Goal: Find contact information: Find contact information

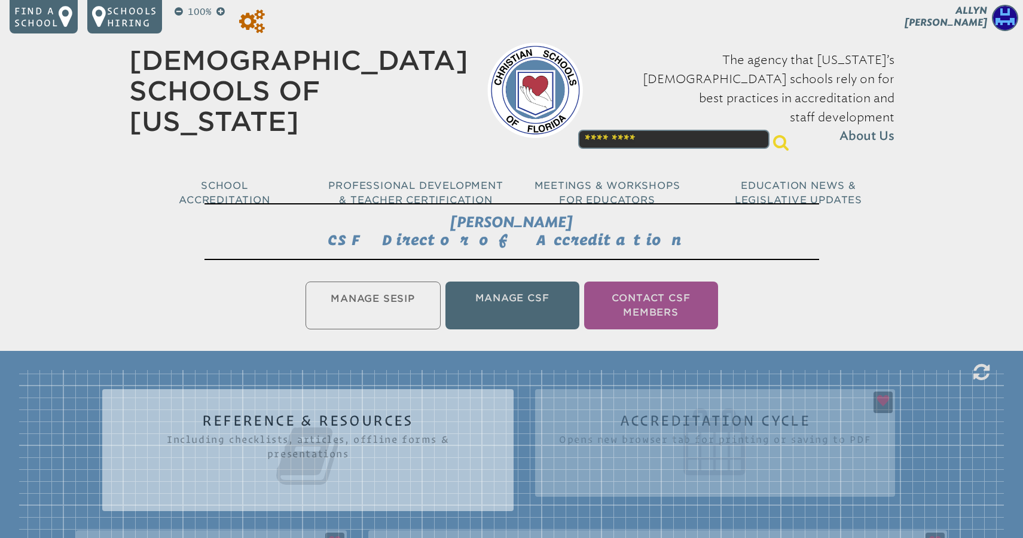
click at [254, 26] on icon at bounding box center [252, 22] width 26 height 24
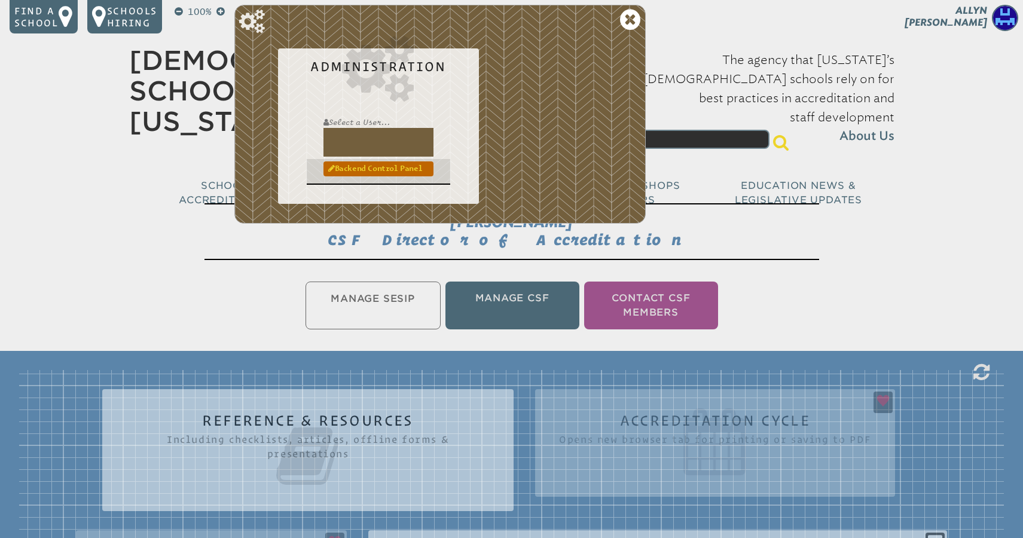
click at [368, 172] on link "Backend Control Panel" at bounding box center [379, 168] width 110 height 14
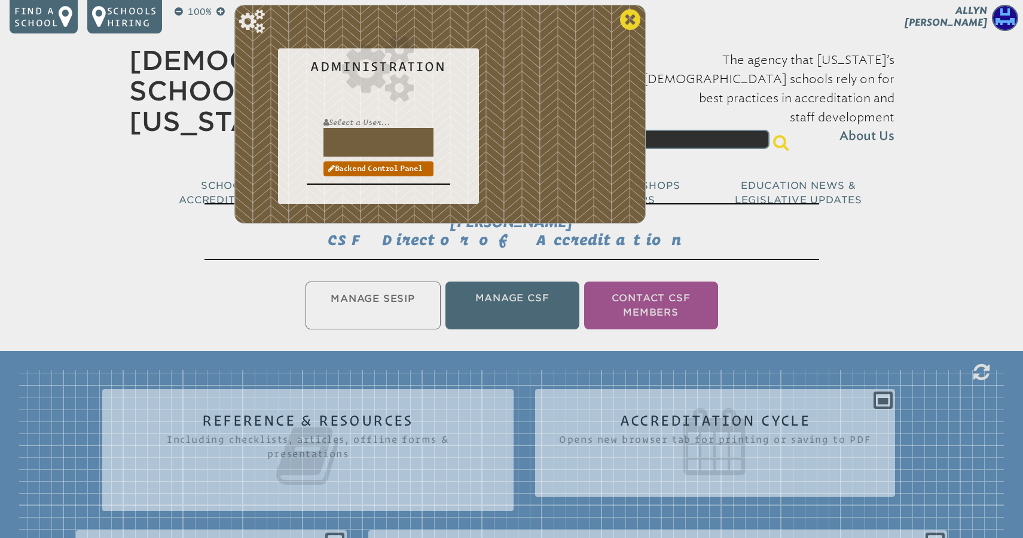
click at [633, 26] on icon at bounding box center [630, 20] width 20 height 24
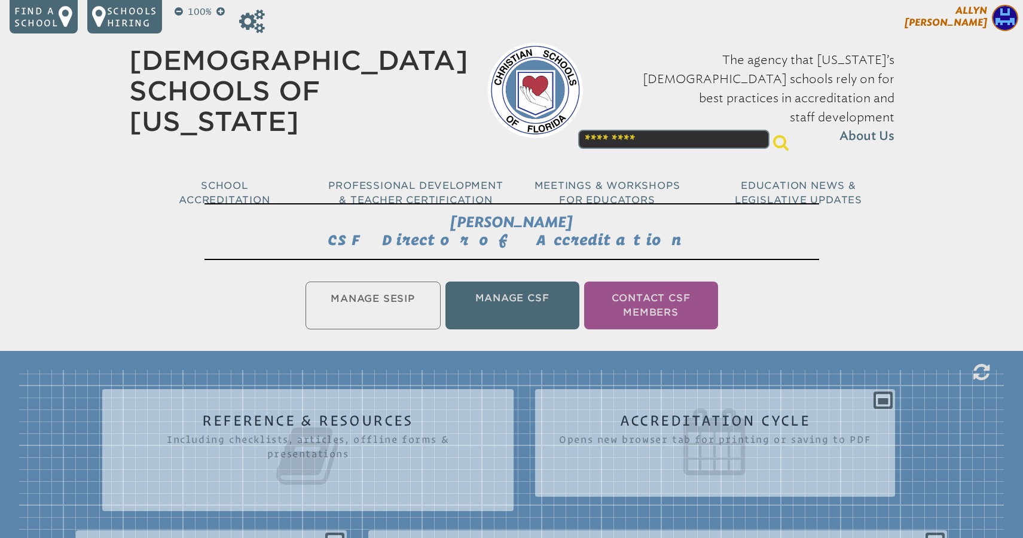
click at [955, 26] on span "[PERSON_NAME]" at bounding box center [946, 16] width 83 height 23
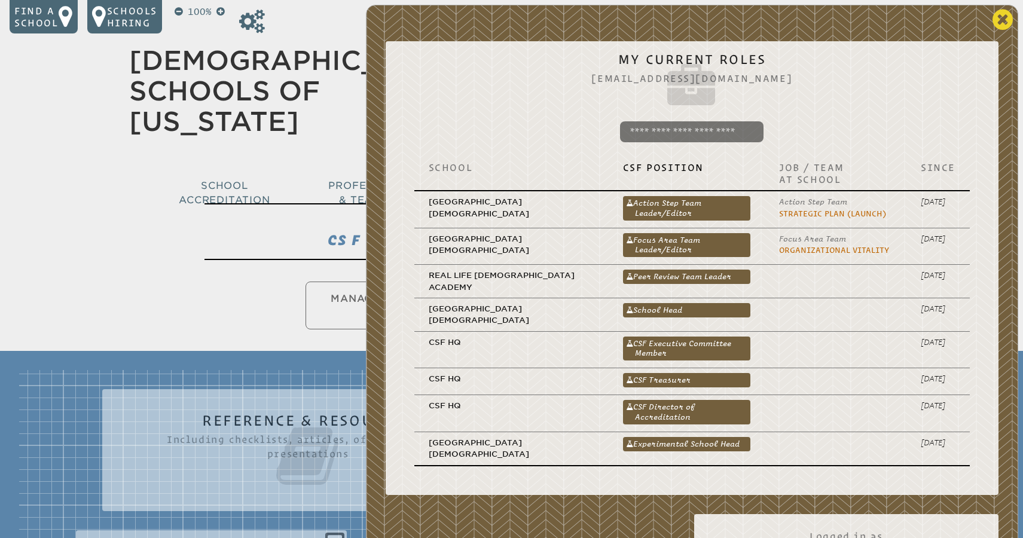
click at [1000, 14] on icon at bounding box center [1003, 20] width 20 height 24
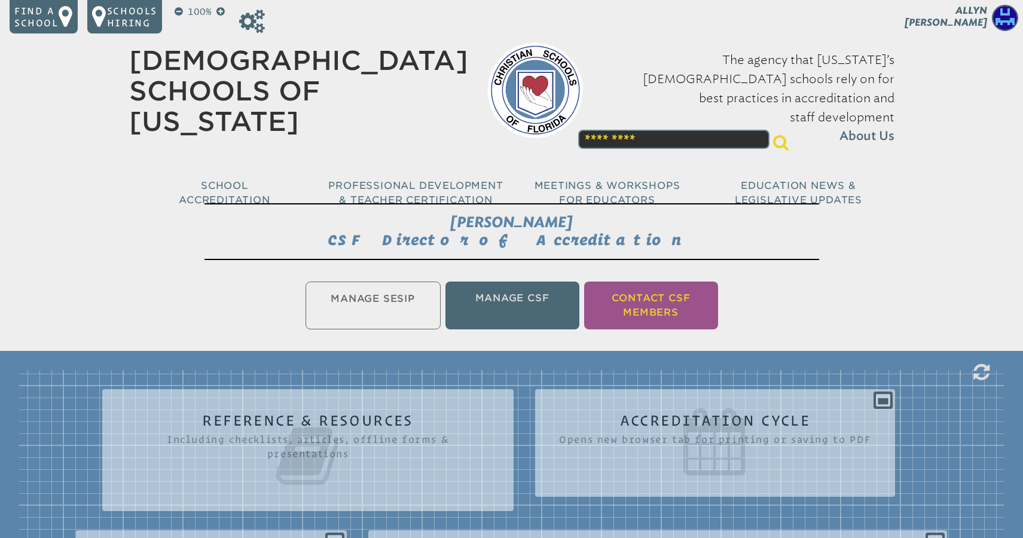
click at [644, 293] on li "Contact CSF Members" at bounding box center [651, 306] width 134 height 48
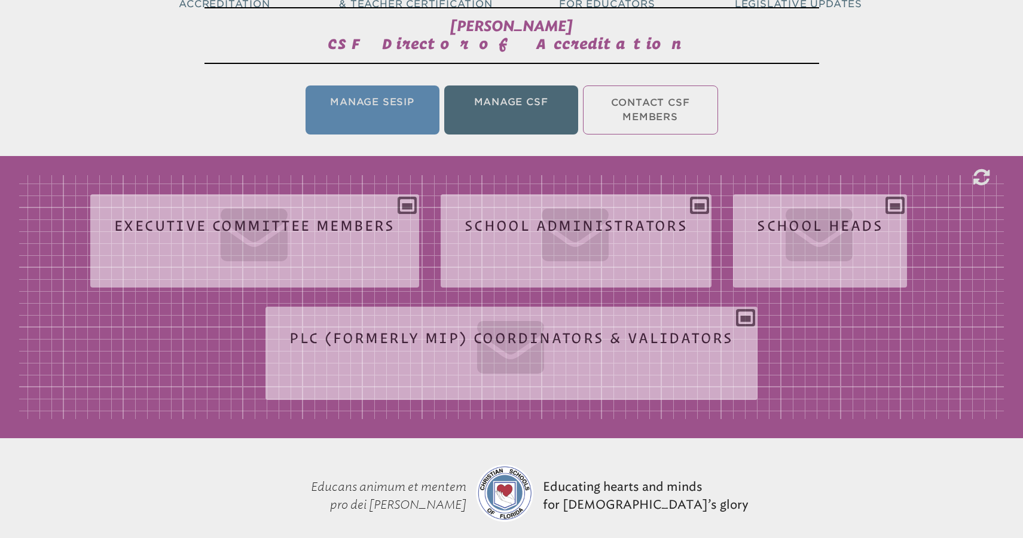
scroll to position [199, 0]
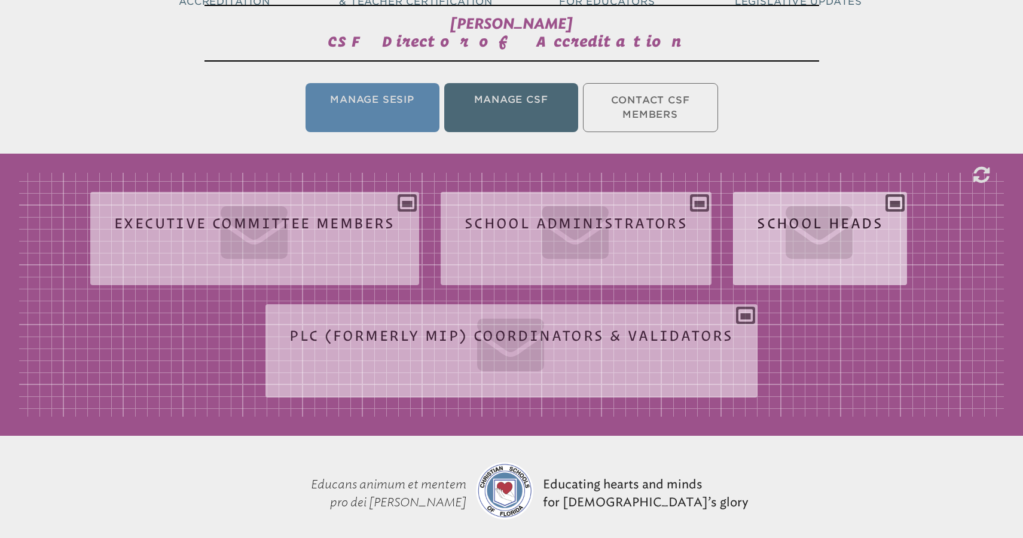
click at [893, 209] on div "School Heads [EMAIL_ADDRESS][DOMAIN_NAME], [EMAIL_ADDRESS][DOMAIN_NAME], [PERSO…" at bounding box center [820, 234] width 174 height 65
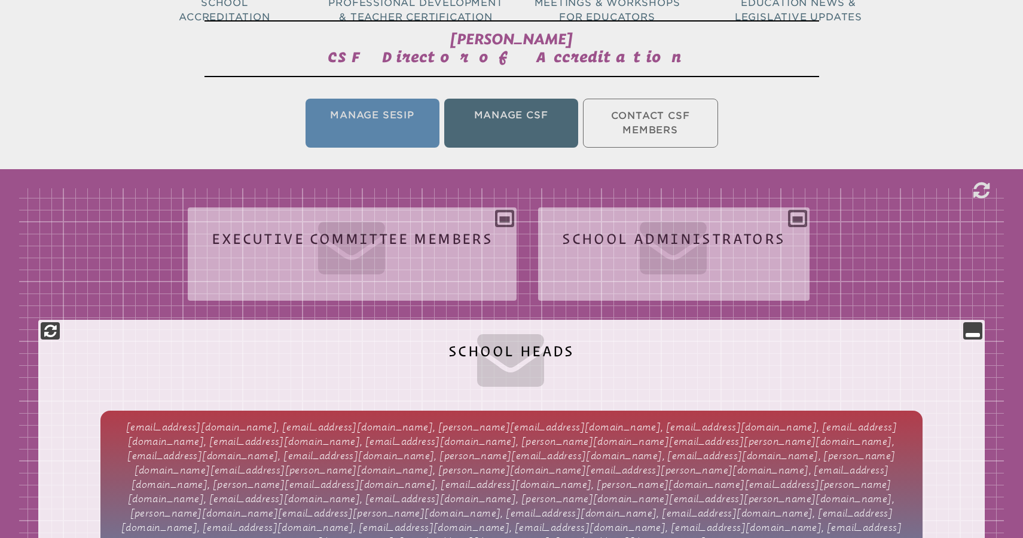
scroll to position [181, 0]
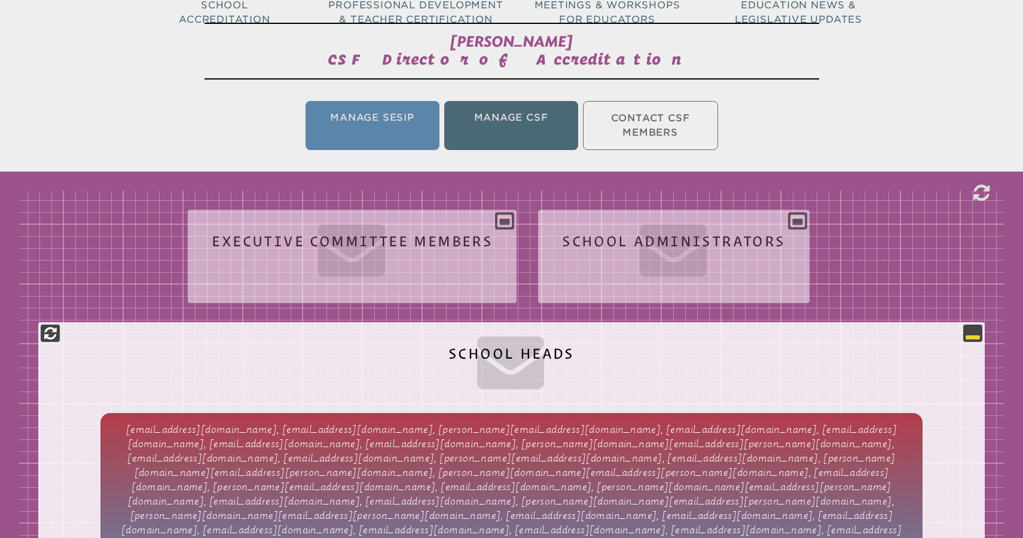
click at [976, 334] on icon at bounding box center [973, 333] width 14 height 14
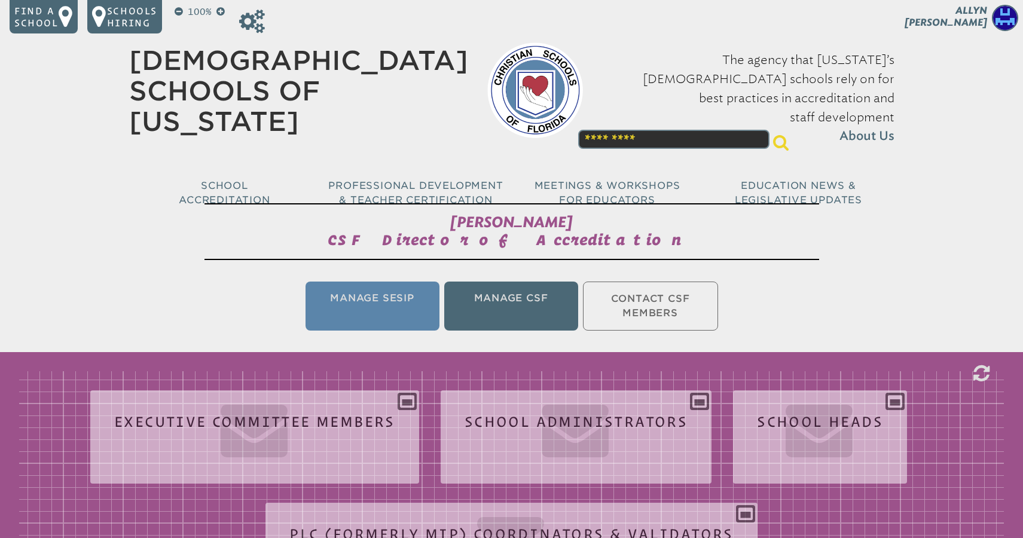
scroll to position [0, 0]
click at [255, 22] on icon at bounding box center [252, 22] width 26 height 24
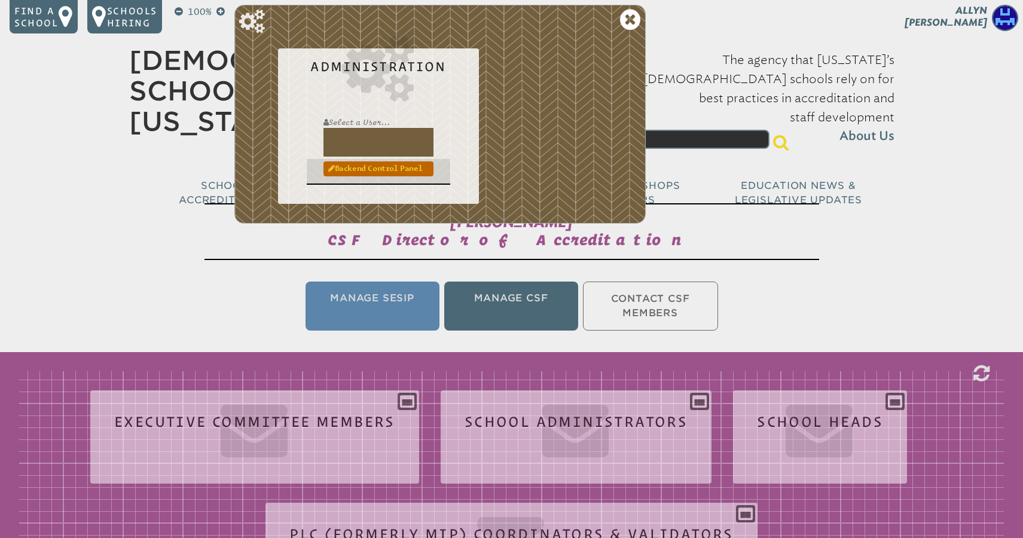
click at [368, 166] on link "Backend Control Panel" at bounding box center [379, 168] width 110 height 14
click at [628, 25] on icon at bounding box center [630, 20] width 20 height 24
